Goal: Find specific page/section: Find specific page/section

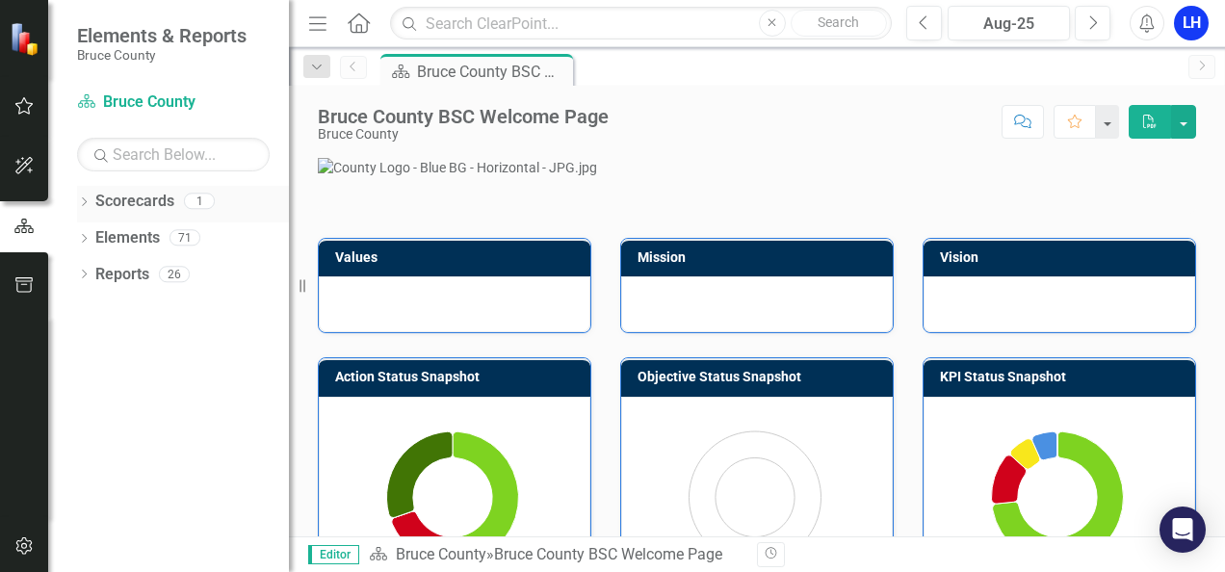
click at [80, 202] on icon "Dropdown" at bounding box center [83, 203] width 13 height 11
drag, startPoint x: 135, startPoint y: 237, endPoint x: 828, endPoint y: 402, distance: 712.8
click at [135, 237] on link "Bruce County" at bounding box center [197, 238] width 183 height 22
click at [23, 116] on button "button" at bounding box center [24, 107] width 43 height 40
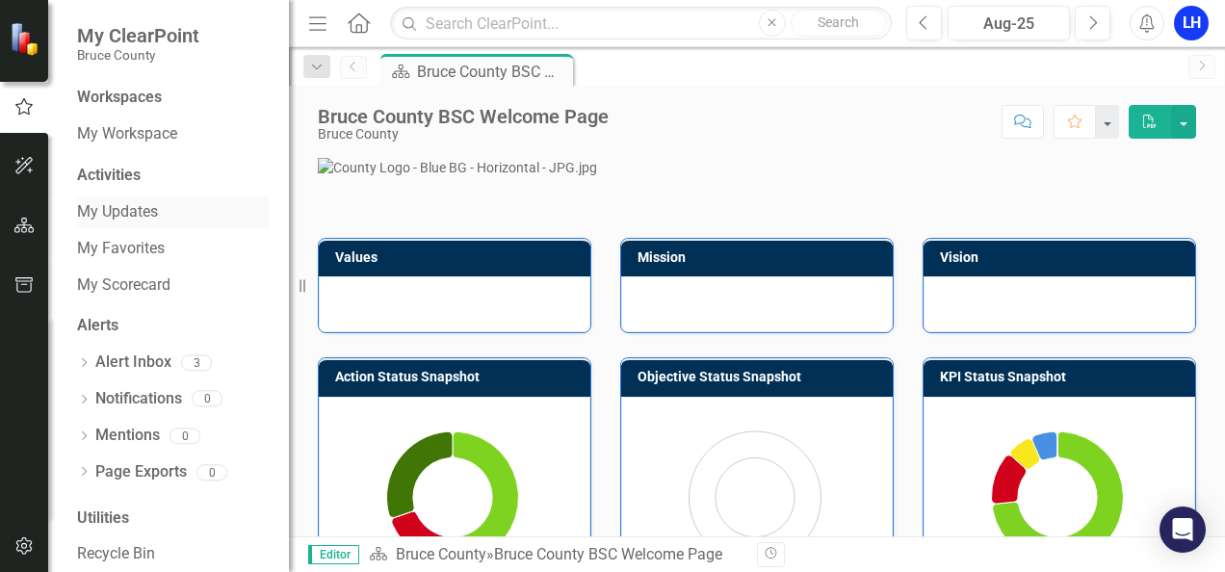
click at [119, 214] on link "My Updates" at bounding box center [173, 212] width 193 height 22
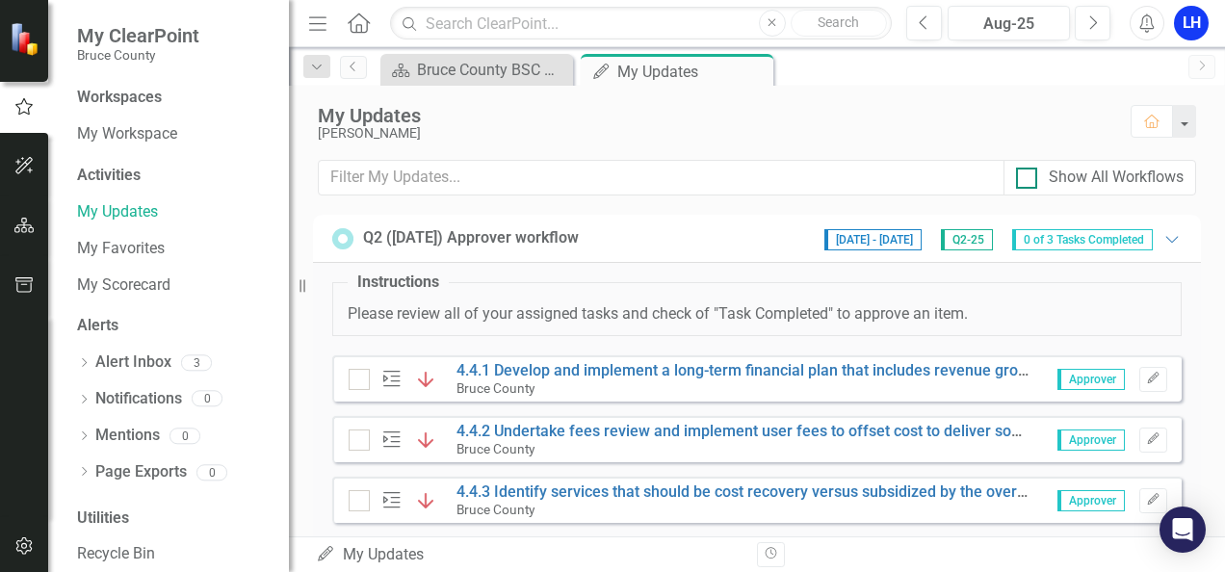
click at [1029, 185] on div at bounding box center [1026, 178] width 21 height 21
click at [1028, 180] on input "Show All Workflows" at bounding box center [1022, 174] width 13 height 13
checkbox input "true"
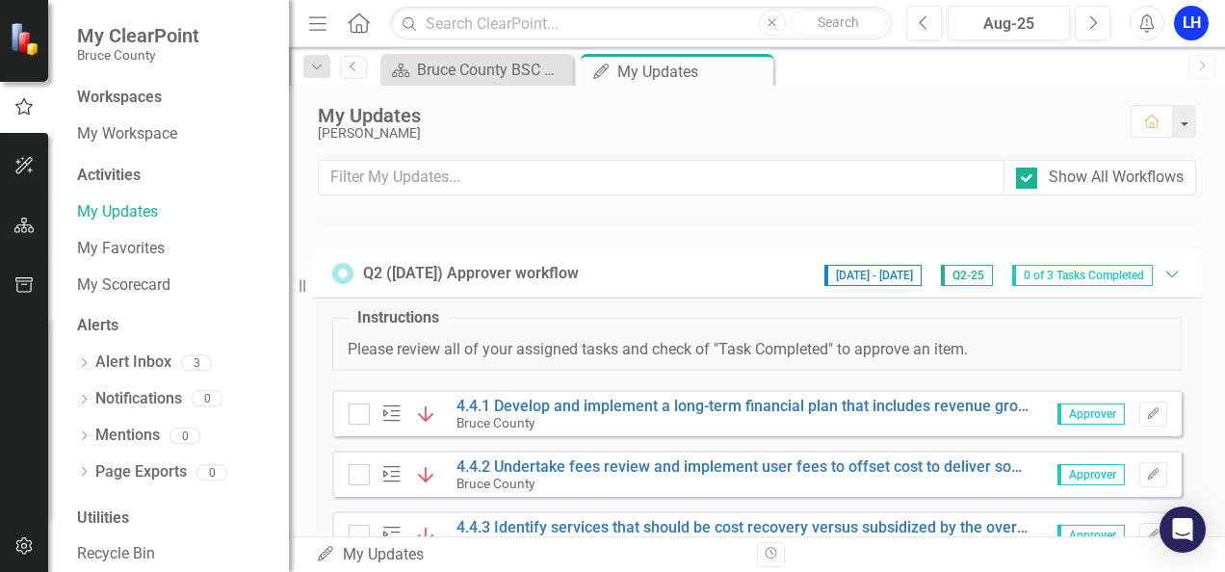
scroll to position [994, 0]
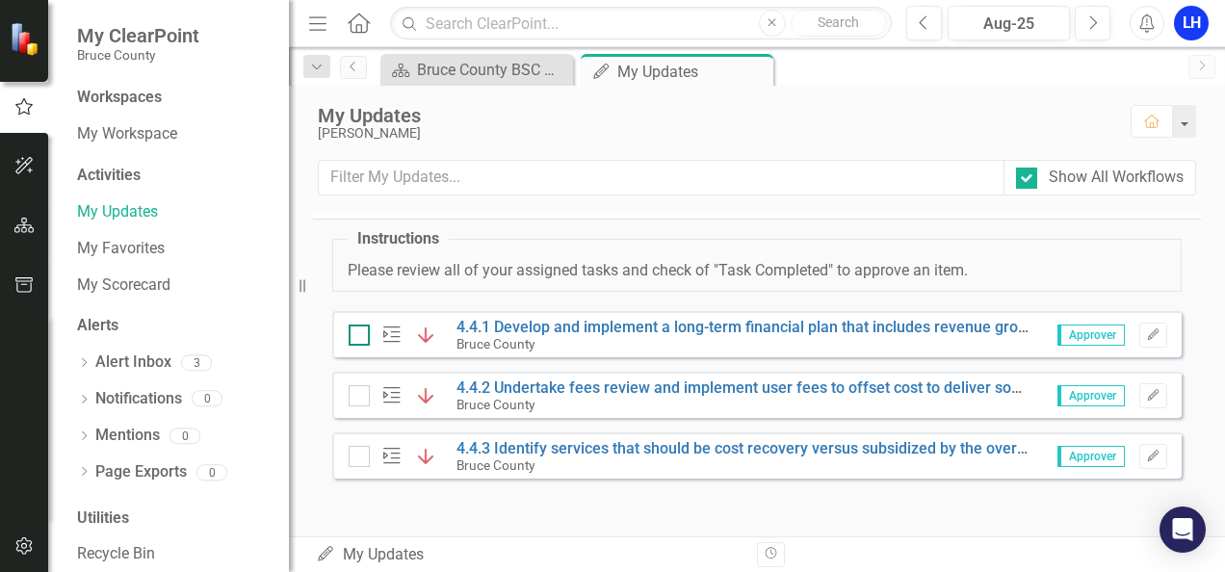
click at [352, 336] on input "checkbox" at bounding box center [355, 330] width 13 height 13
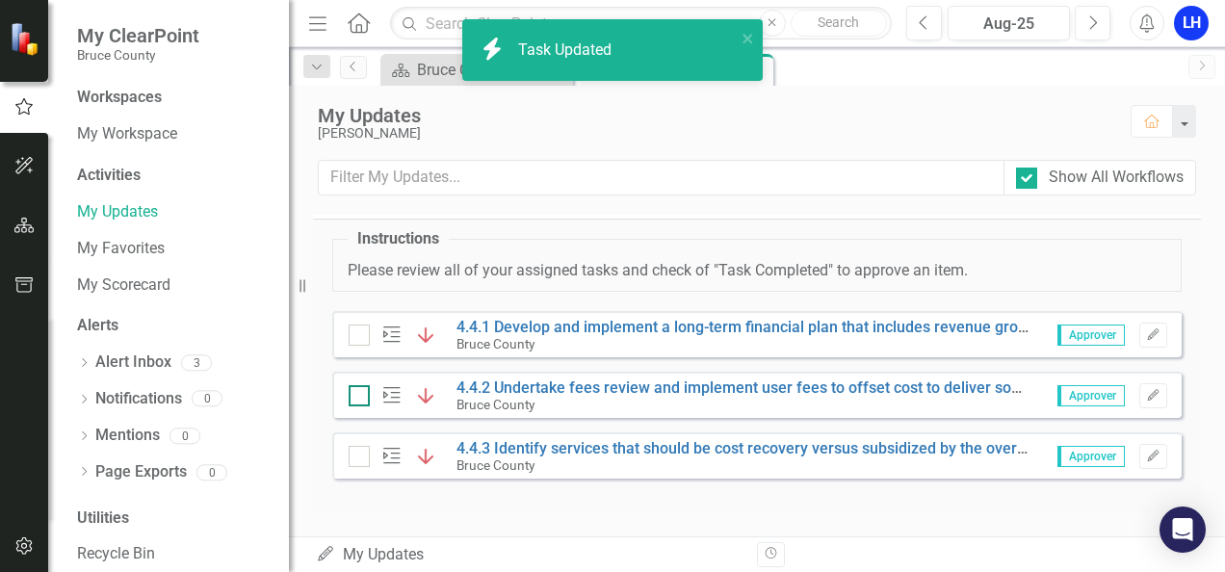
checkbox input "true"
click at [360, 401] on div at bounding box center [359, 395] width 21 height 21
click at [360, 398] on input "checkbox" at bounding box center [355, 391] width 13 height 13
checkbox input "true"
click at [358, 461] on div at bounding box center [359, 456] width 21 height 21
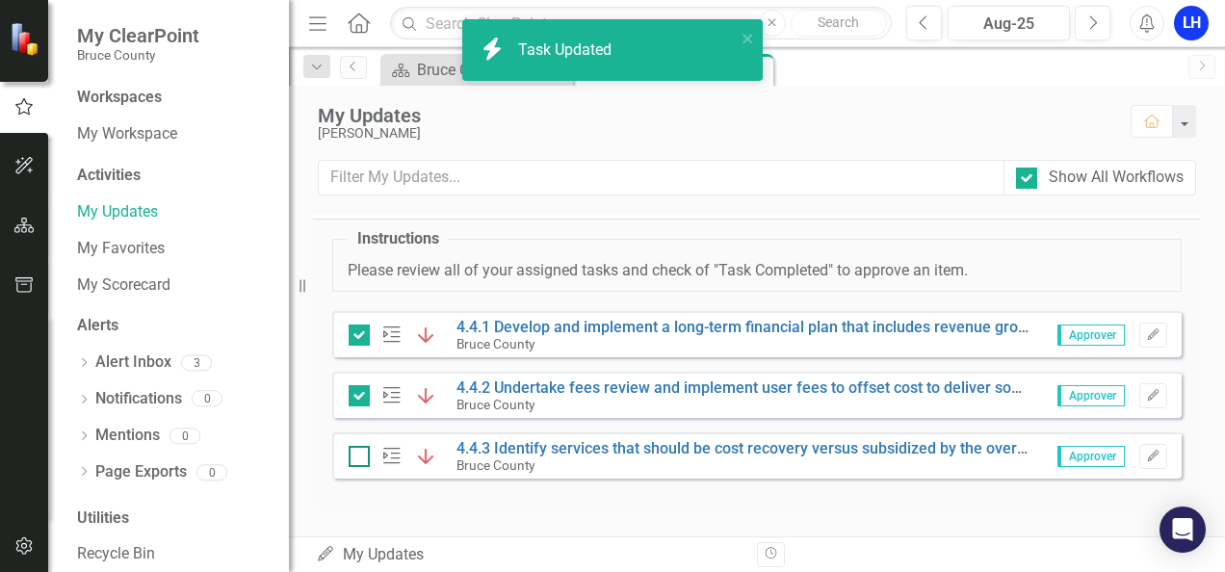
click at [358, 458] on input "checkbox" at bounding box center [355, 452] width 13 height 13
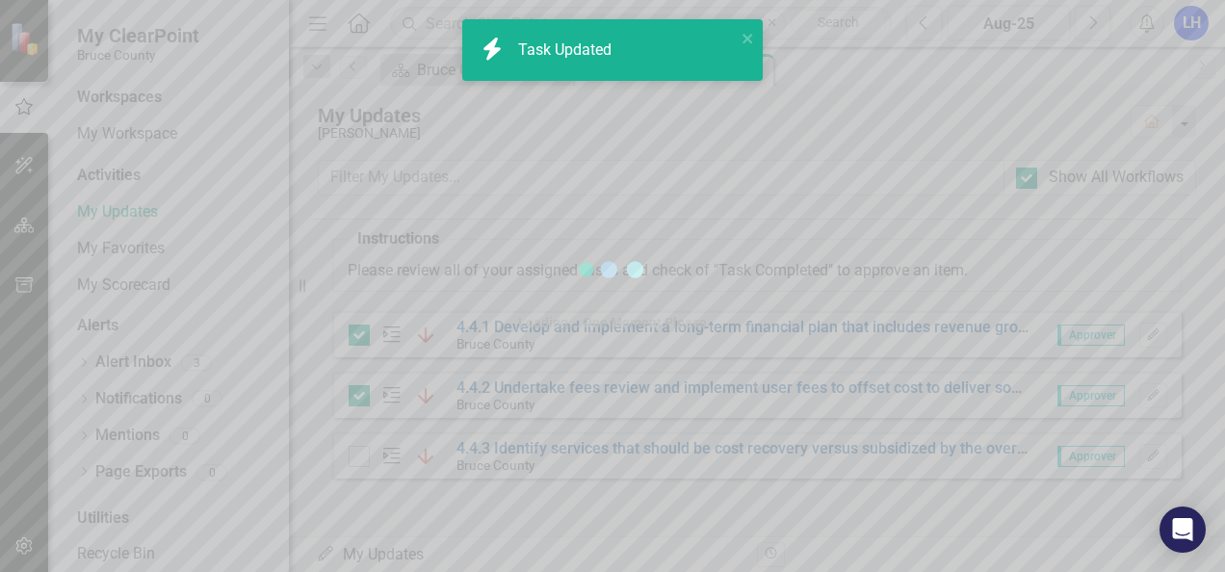
checkbox input "true"
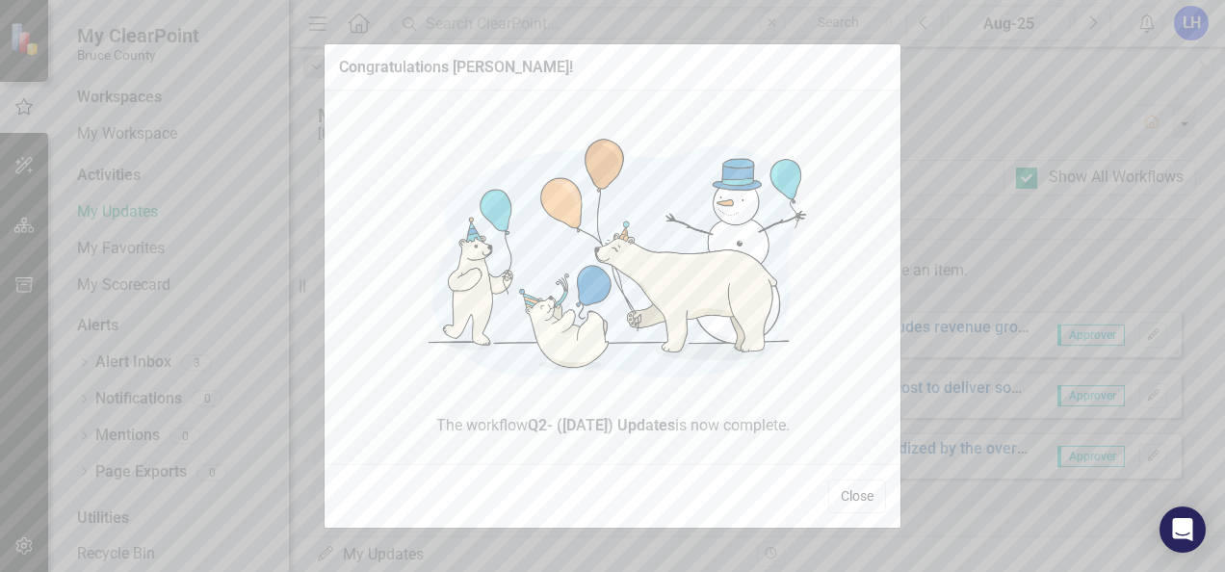
click at [868, 495] on button "Close" at bounding box center [857, 497] width 58 height 34
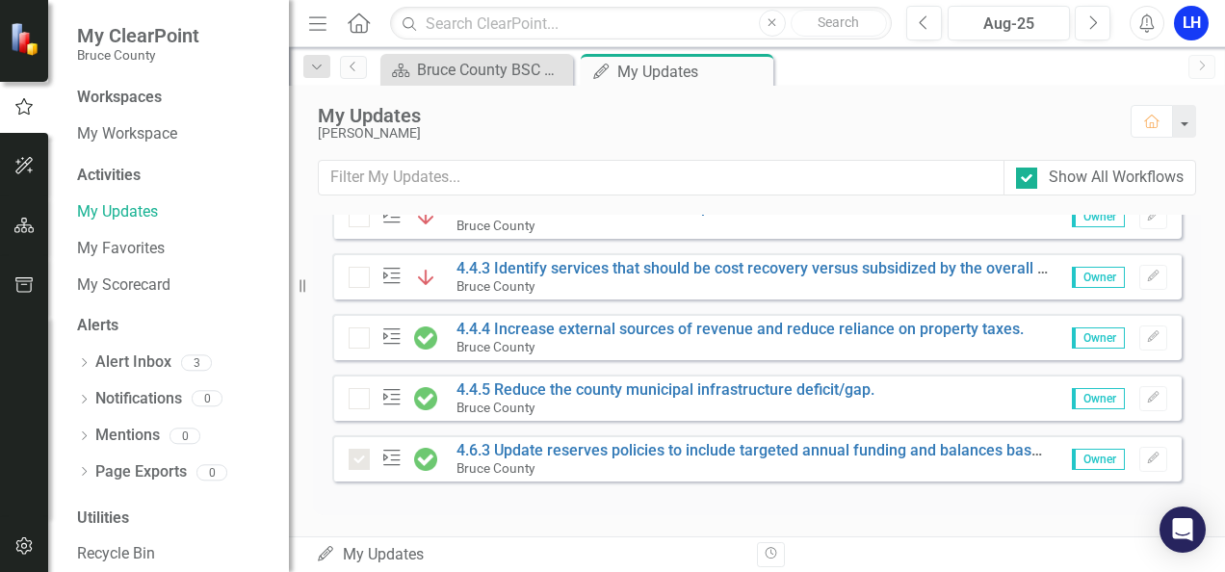
scroll to position [0, 0]
